Goal: Task Accomplishment & Management: Manage account settings

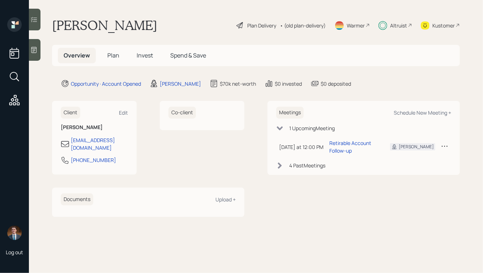
click at [110, 56] on span "Plan" at bounding box center [113, 55] width 12 height 8
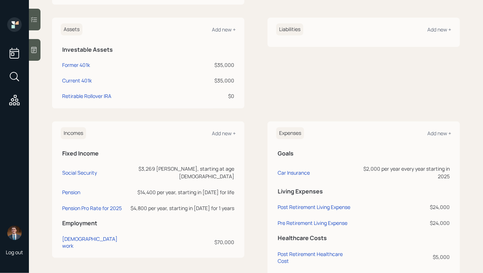
scroll to position [190, 0]
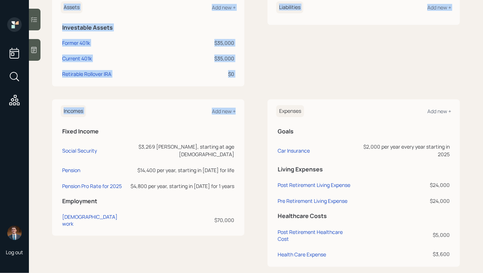
drag, startPoint x: 239, startPoint y: 179, endPoint x: 120, endPoint y: 87, distance: 150.6
click at [121, 87] on div "Client Edit Profile [DATE] • [DEMOGRAPHIC_DATA] Retiring [DATE] • [DATE] • Sing…" at bounding box center [255, 92] width 407 height 347
click at [127, 102] on div "Incomes Add new + Fixed Income Social Security $3,269 PIA, starting at age [DEM…" at bounding box center [148, 167] width 192 height 136
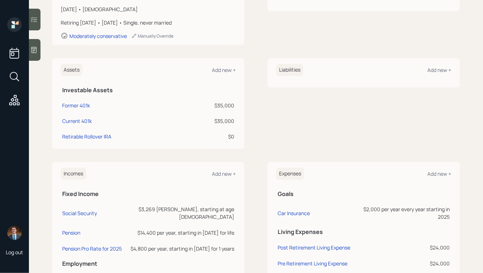
scroll to position [119, 0]
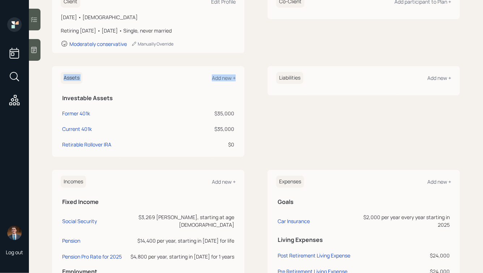
drag, startPoint x: 53, startPoint y: 73, endPoint x: 242, endPoint y: 147, distance: 202.4
click at [242, 147] on div "Assets Add new + Investable Assets Former 401k $35,000 Current 401k $35,000 Ret…" at bounding box center [148, 111] width 192 height 91
drag, startPoint x: 250, startPoint y: 148, endPoint x: 80, endPoint y: 48, distance: 197.0
click at [79, 48] on div "Client Edit Profile [DATE] • [DEMOGRAPHIC_DATA] Retiring [DATE] • [DATE] • Sing…" at bounding box center [255, 163] width 407 height 347
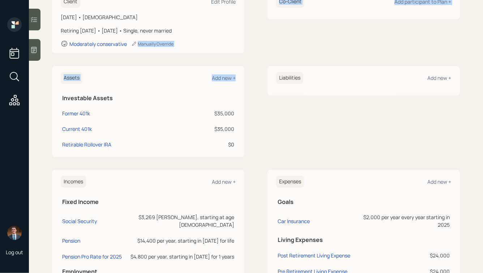
click at [77, 62] on div "Client Edit Profile [DATE] • [DEMOGRAPHIC_DATA] Retiring [DATE] • [DATE] • Sing…" at bounding box center [255, 163] width 407 height 347
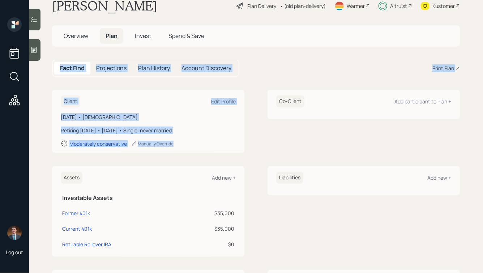
drag, startPoint x: 49, startPoint y: 59, endPoint x: 188, endPoint y: 156, distance: 169.5
click at [188, 156] on main "[PERSON_NAME] Plan Delivery • (old plan-delivery) Warmer Altruist Kustomer Over…" at bounding box center [256, 136] width 454 height 273
click at [216, 154] on div "Client Edit Profile [DATE] • [DEMOGRAPHIC_DATA] Retiring [DATE] • [DATE] • Sing…" at bounding box center [255, 263] width 407 height 347
drag, startPoint x: 225, startPoint y: 154, endPoint x: 111, endPoint y: 50, distance: 154.1
click at [111, 50] on main "[PERSON_NAME] Plan Delivery • (old plan-delivery) Warmer Altruist Kustomer Over…" at bounding box center [256, 136] width 454 height 273
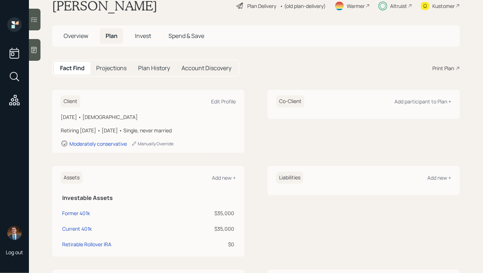
click at [87, 56] on main "[PERSON_NAME] Plan Delivery • (old plan-delivery) Warmer Altruist Kustomer Over…" at bounding box center [256, 136] width 454 height 273
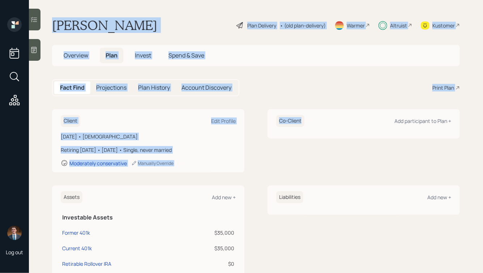
drag, startPoint x: 53, startPoint y: 22, endPoint x: 259, endPoint y: 171, distance: 253.9
click at [259, 171] on main "[PERSON_NAME] Plan Delivery • (old plan-delivery) Warmer Altruist Kustomer Over…" at bounding box center [256, 136] width 454 height 273
click at [259, 171] on div "Client Edit Profile [DATE] • [DEMOGRAPHIC_DATA] Retiring [DATE] • [DATE] • Sing…" at bounding box center [255, 140] width 407 height 63
drag, startPoint x: 317, startPoint y: 176, endPoint x: 140, endPoint y: 16, distance: 239.1
click at [141, 16] on main "[PERSON_NAME] Plan Delivery • (old plan-delivery) Warmer Altruist Kustomer Over…" at bounding box center [256, 136] width 454 height 273
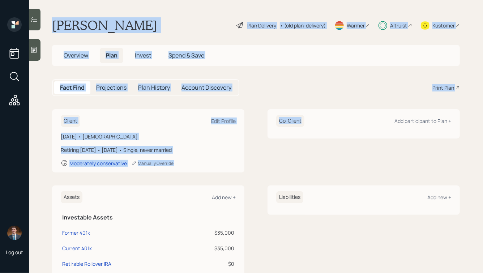
click at [93, 22] on h1 "[PERSON_NAME]" at bounding box center [104, 25] width 105 height 16
drag, startPoint x: 52, startPoint y: 21, endPoint x: 454, endPoint y: 153, distance: 422.6
click at [454, 153] on main "[PERSON_NAME] Plan Delivery • (old plan-delivery) Warmer Altruist Kustomer Over…" at bounding box center [256, 136] width 454 height 273
click at [454, 153] on div "Co-Client Add participant to Plan +" at bounding box center [363, 140] width 192 height 63
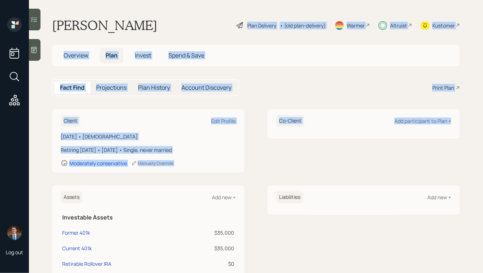
drag, startPoint x: 462, startPoint y: 129, endPoint x: 222, endPoint y: 20, distance: 263.6
click at [222, 20] on main "[PERSON_NAME] Plan Delivery • (old plan-delivery) Warmer Altruist Kustomer Over…" at bounding box center [256, 136] width 454 height 273
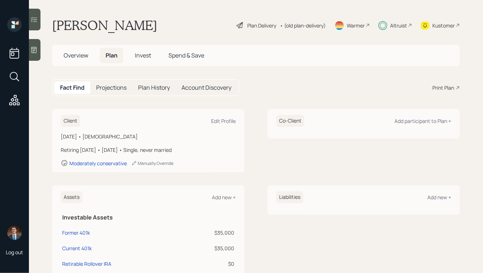
click at [222, 20] on div "[PERSON_NAME] Plan Delivery • (old plan-delivery) Warmer Altruist Kustomer" at bounding box center [255, 25] width 407 height 16
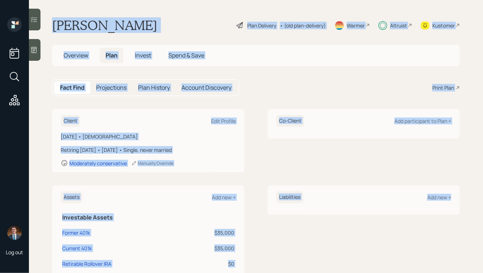
drag, startPoint x: 53, startPoint y: 18, endPoint x: 437, endPoint y: 248, distance: 447.0
click at [437, 248] on main "[PERSON_NAME] Plan Delivery • (old plan-delivery) Warmer Altruist Kustomer Over…" at bounding box center [256, 136] width 454 height 273
click at [437, 248] on div "Liabilities Add new +" at bounding box center [363, 230] width 192 height 91
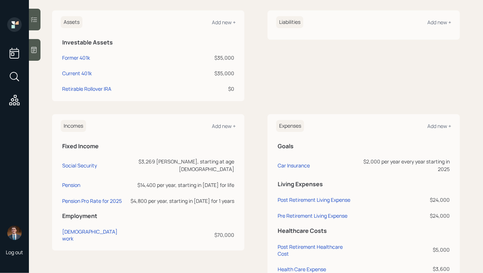
scroll to position [200, 0]
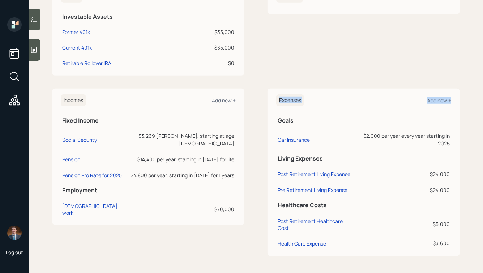
drag, startPoint x: 463, startPoint y: 254, endPoint x: 281, endPoint y: 83, distance: 249.9
click at [281, 83] on main "[PERSON_NAME] Plan Delivery • (old plan-delivery) Warmer Altruist Kustomer Over…" at bounding box center [256, 136] width 454 height 273
click at [281, 83] on div "Client Edit Profile [DATE] • [DEMOGRAPHIC_DATA] Retiring [DATE] • [DATE] • Sing…" at bounding box center [255, 82] width 407 height 347
